Goal: Navigation & Orientation: Find specific page/section

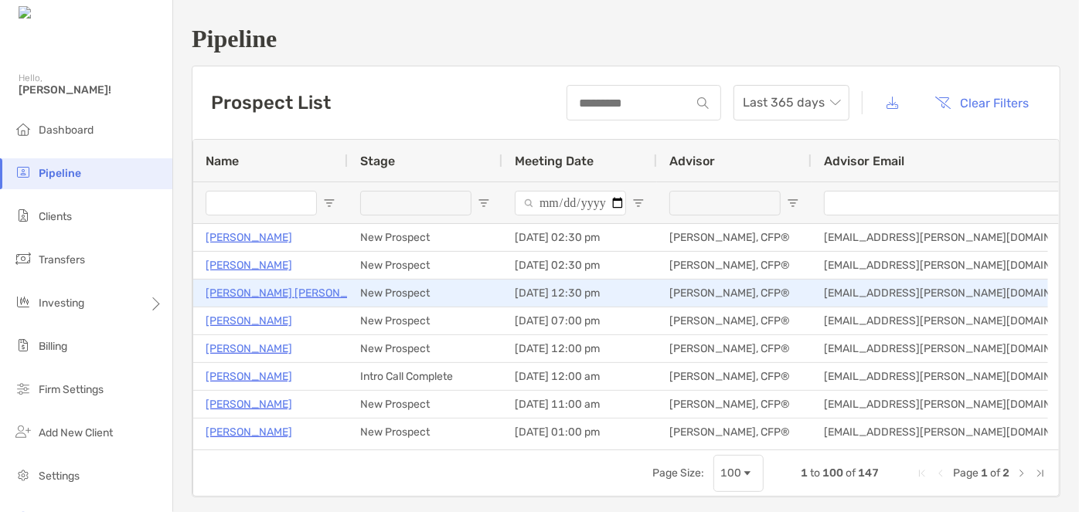
drag, startPoint x: 0, startPoint y: 0, endPoint x: 233, endPoint y: 287, distance: 369.7
click at [233, 287] on p "[PERSON_NAME] [PERSON_NAME]" at bounding box center [293, 293] width 175 height 19
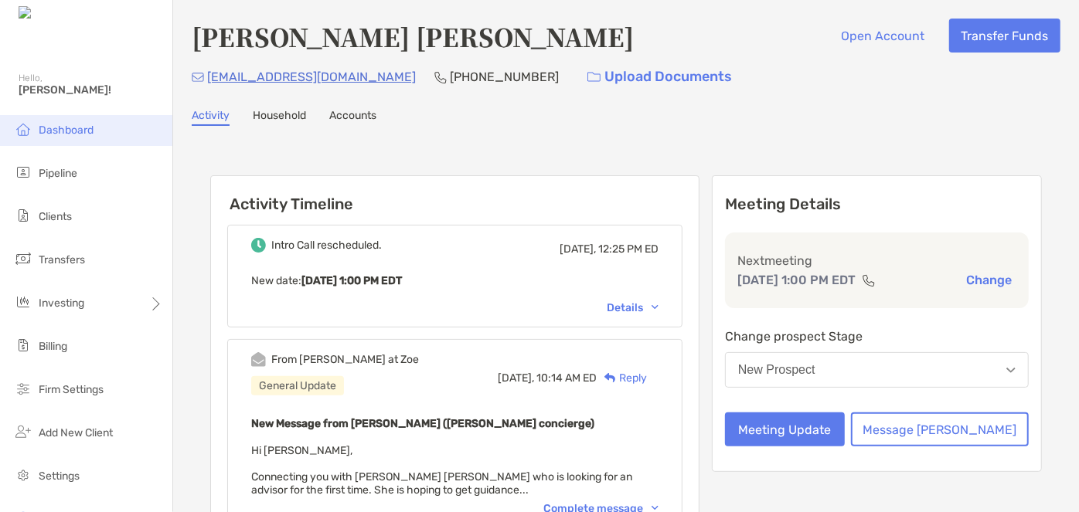
click at [41, 131] on span "Dashboard" at bounding box center [66, 130] width 55 height 13
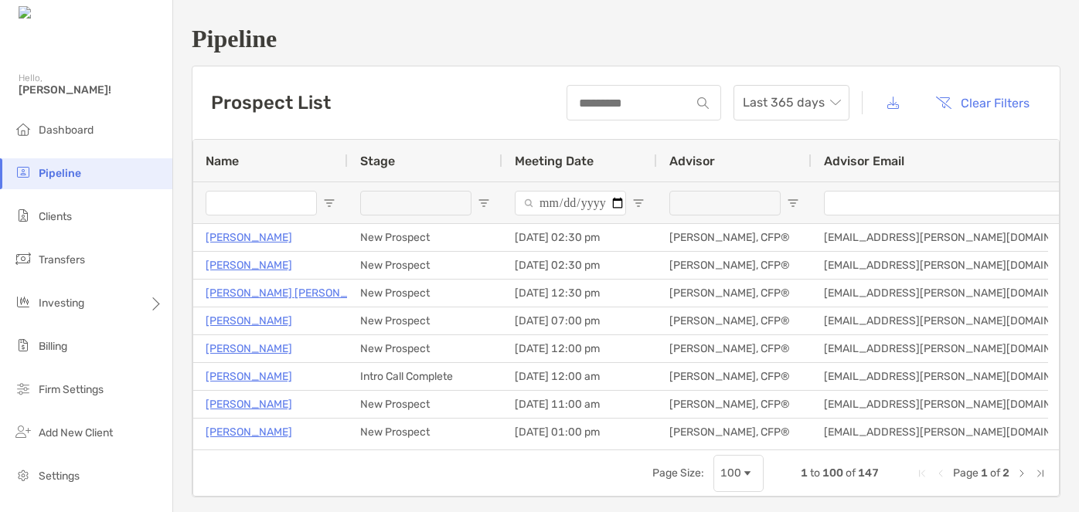
click at [64, 115] on li "Dashboard" at bounding box center [86, 130] width 172 height 31
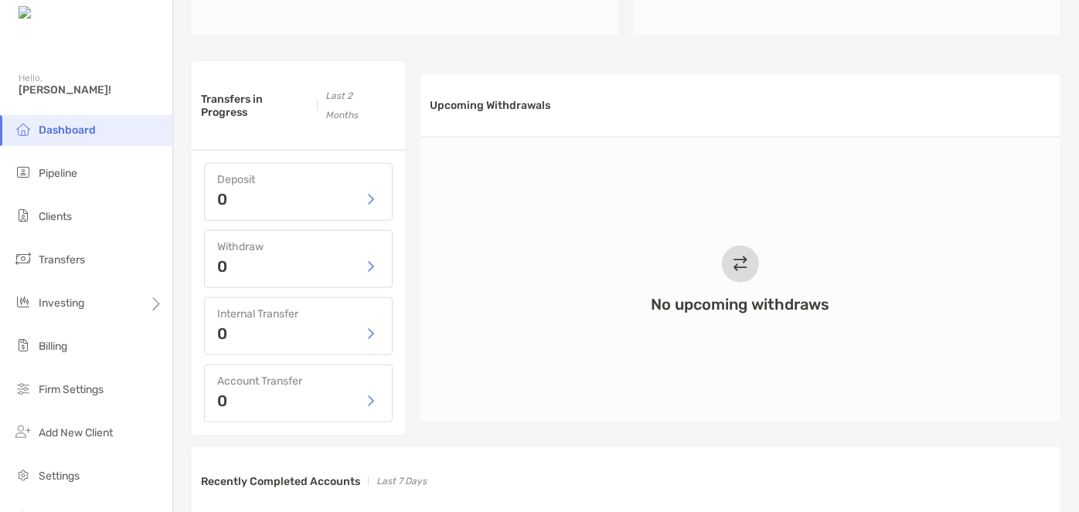
scroll to position [842, 0]
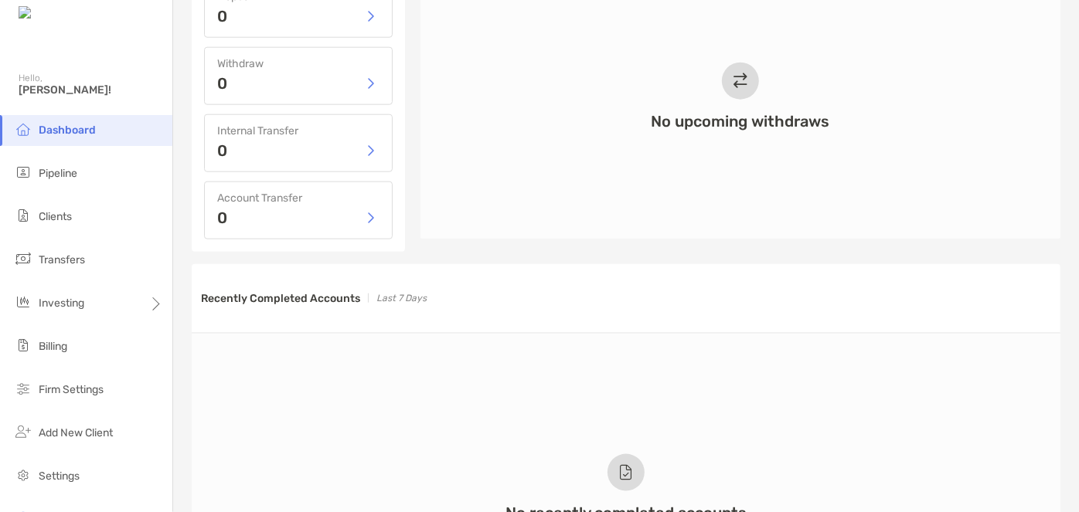
click at [68, 191] on ul "Dashboard Pipeline Clients Transfers Investing Billing Firm Settings" at bounding box center [86, 266] width 172 height 303
click at [68, 175] on span "Pipeline" at bounding box center [58, 173] width 39 height 13
